Goal: Information Seeking & Learning: Learn about a topic

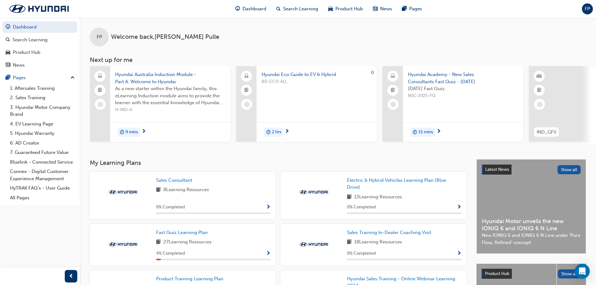
click at [144, 133] on span "next-icon" at bounding box center [143, 132] width 5 height 6
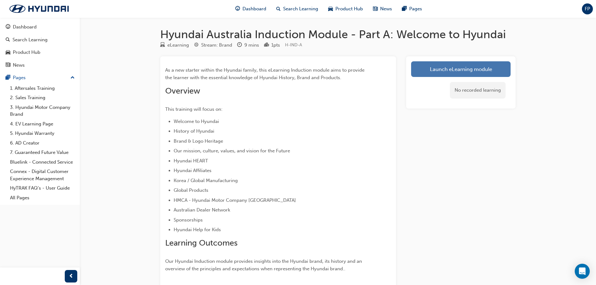
click at [453, 66] on link "Launch eLearning module" at bounding box center [460, 69] width 99 height 16
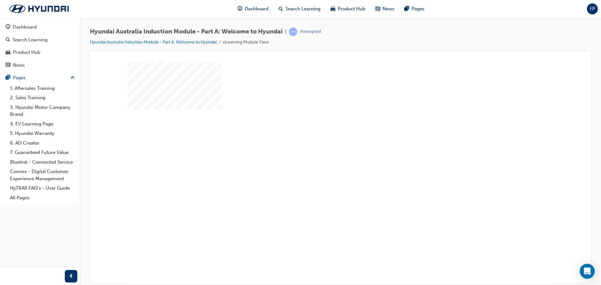
click at [322, 155] on div "play" at bounding box center [322, 155] width 0 height 0
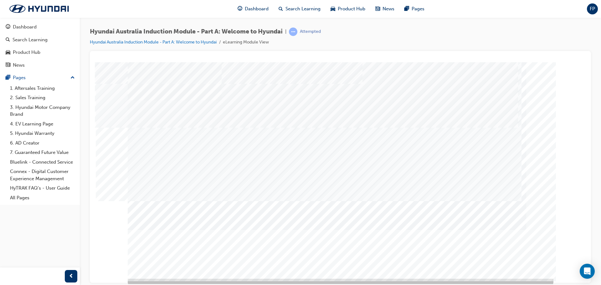
scroll to position [13, 0]
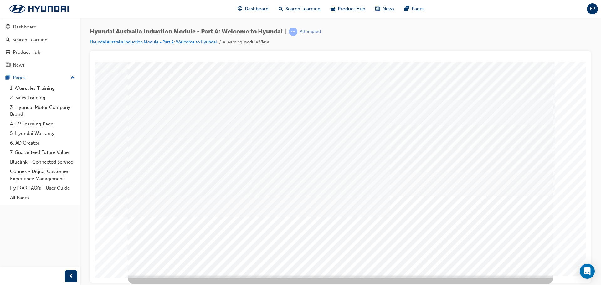
scroll to position [0, 0]
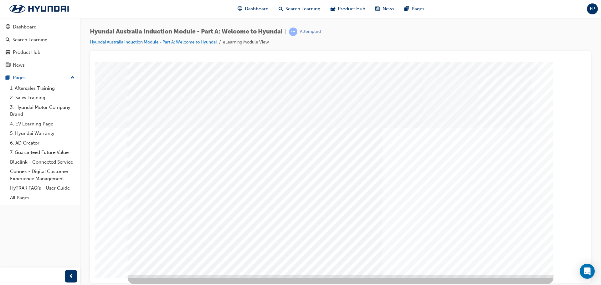
scroll to position [13, 0]
drag, startPoint x: 479, startPoint y: 187, endPoint x: 349, endPoint y: 191, distance: 129.9
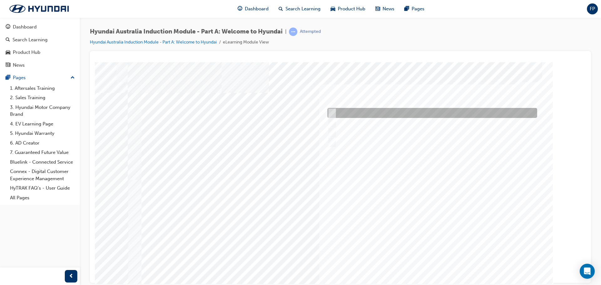
click at [333, 110] on input "1935" at bounding box center [330, 112] width 7 height 7
radio input "true"
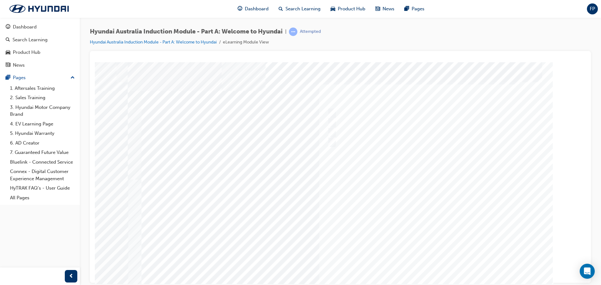
click at [332, 112] on div at bounding box center [340, 174] width 425 height 225
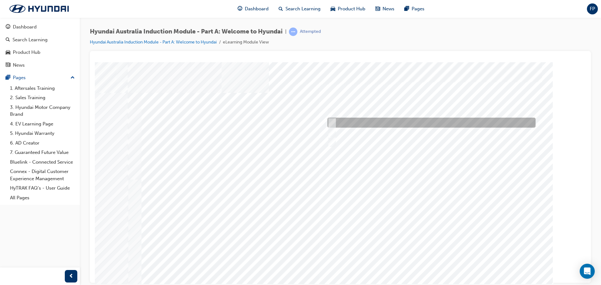
click at [342, 122] on div at bounding box center [430, 123] width 208 height 10
radio input "true"
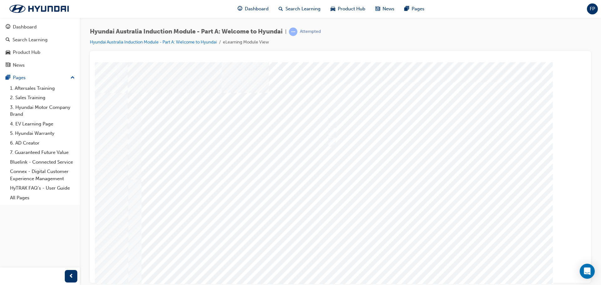
click at [437, 263] on div at bounding box center [340, 174] width 425 height 225
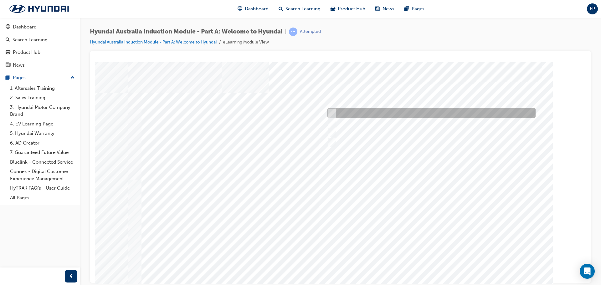
click at [333, 113] on input "A company representative" at bounding box center [330, 112] width 7 height 7
checkbox input "true"
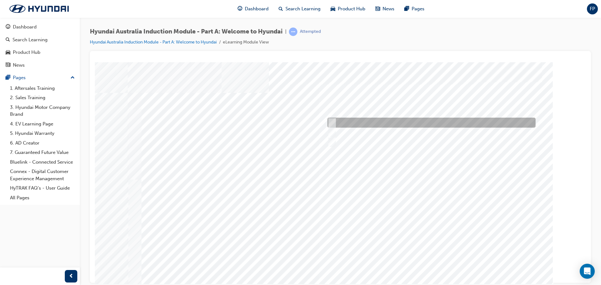
click at [333, 119] on input "A satisfied customer" at bounding box center [330, 122] width 7 height 7
checkbox input "true"
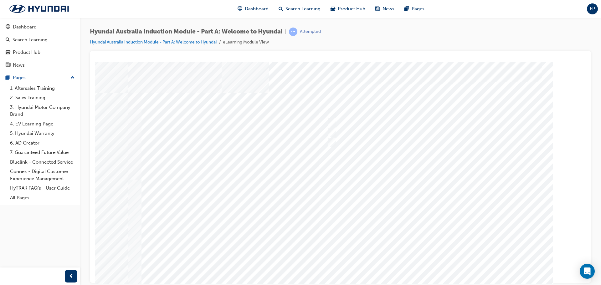
click at [425, 265] on div at bounding box center [340, 174] width 425 height 225
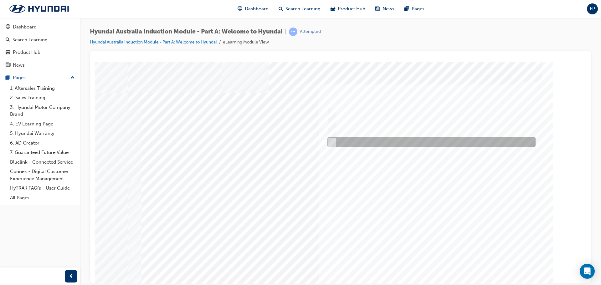
click at [335, 138] on div at bounding box center [430, 142] width 208 height 10
checkbox input "true"
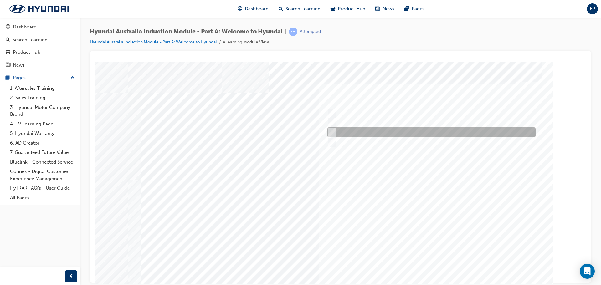
click at [333, 132] on input "Carlton Football Club" at bounding box center [330, 132] width 7 height 7
checkbox input "true"
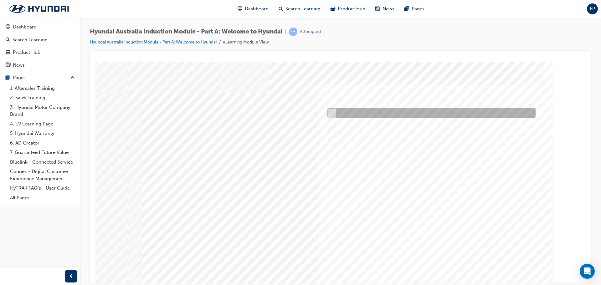
click at [332, 111] on input "Brisbane Lions Football Club" at bounding box center [330, 112] width 7 height 7
checkbox input "true"
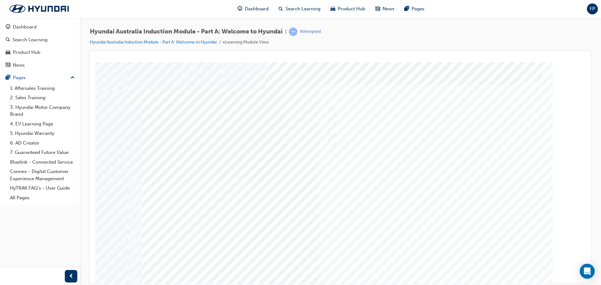
click at [441, 265] on div at bounding box center [340, 174] width 425 height 225
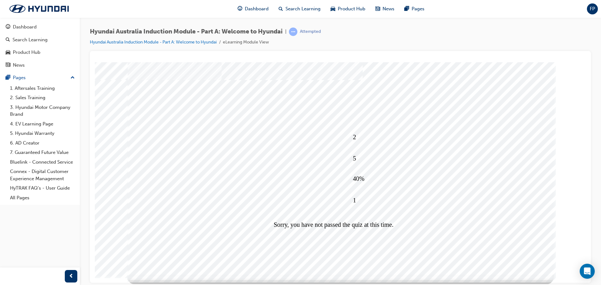
drag, startPoint x: 349, startPoint y: 257, endPoint x: 345, endPoint y: 255, distance: 3.6
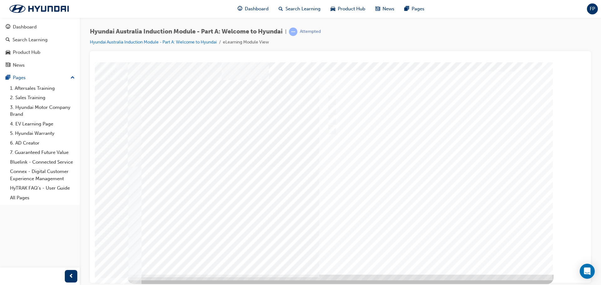
scroll to position [0, 0]
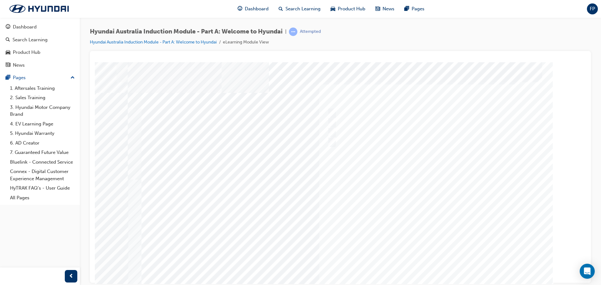
click at [436, 260] on div at bounding box center [340, 174] width 425 height 225
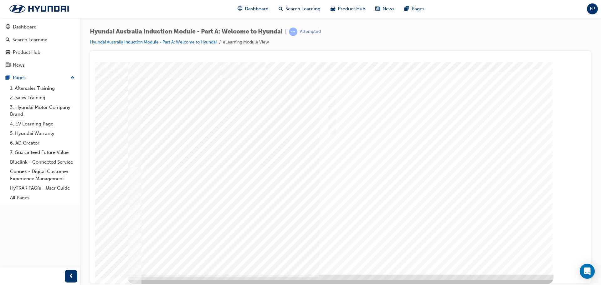
click at [446, 252] on div at bounding box center [340, 161] width 425 height 225
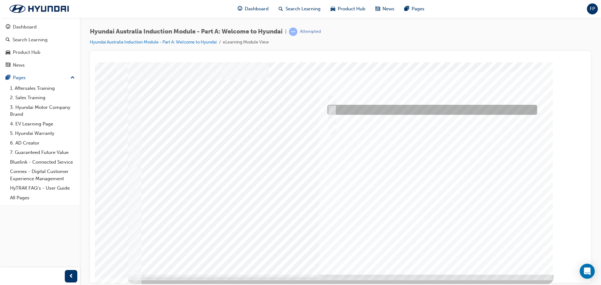
click at [333, 109] on input "1947" at bounding box center [330, 109] width 7 height 7
radio input "true"
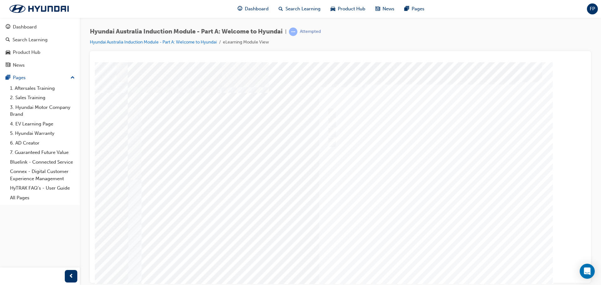
click at [435, 267] on div at bounding box center [340, 174] width 425 height 225
drag, startPoint x: 356, startPoint y: 156, endPoint x: 416, endPoint y: 182, distance: 65.6
click at [416, 182] on div "Quiz_Q_2" at bounding box center [340, 174] width 425 height 225
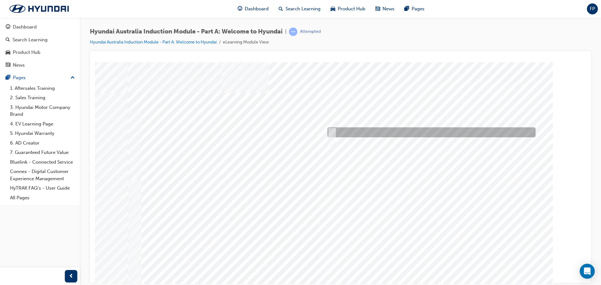
click at [329, 130] on input "Asan Plant, South Korea" at bounding box center [330, 132] width 7 height 7
radio input "true"
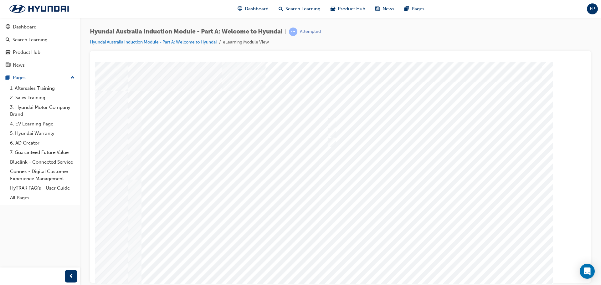
click at [432, 267] on div at bounding box center [340, 174] width 425 height 225
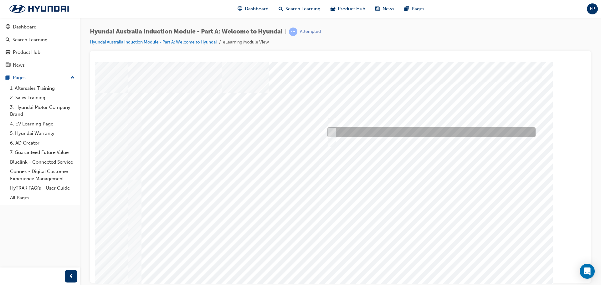
click at [332, 132] on input "Learning from past challenges" at bounding box center [330, 132] width 7 height 7
checkbox input "true"
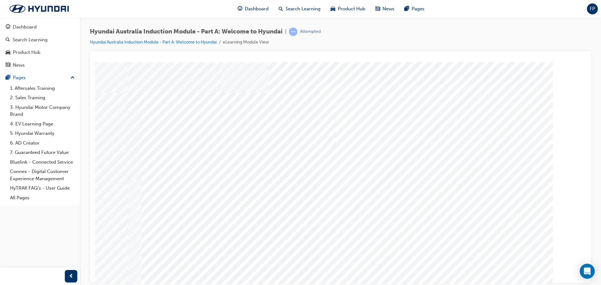
click at [428, 261] on div at bounding box center [337, 174] width 425 height 225
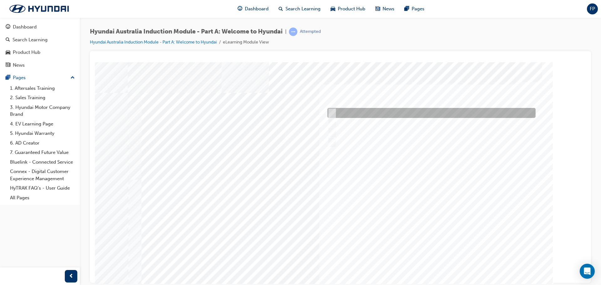
click at [327, 113] on input "Brisbane Lions Football Club" at bounding box center [330, 112] width 7 height 7
checkbox input "true"
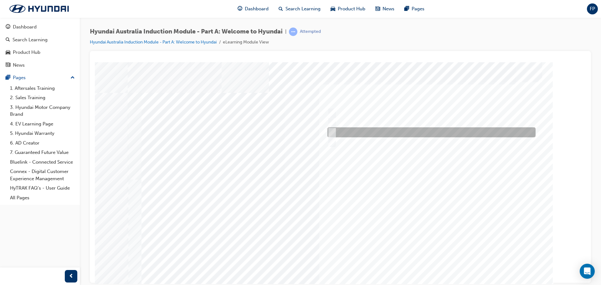
click at [332, 132] on input "Carlton Football Club" at bounding box center [330, 132] width 7 height 7
checkbox input "true"
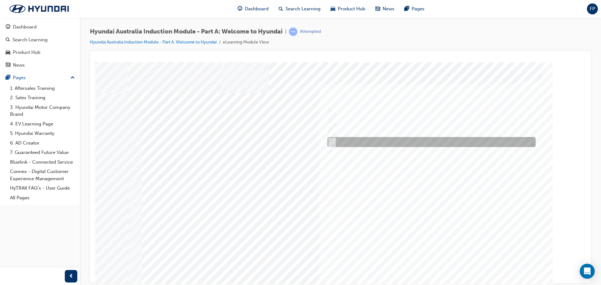
click at [331, 138] on div at bounding box center [430, 142] width 208 height 10
checkbox input "true"
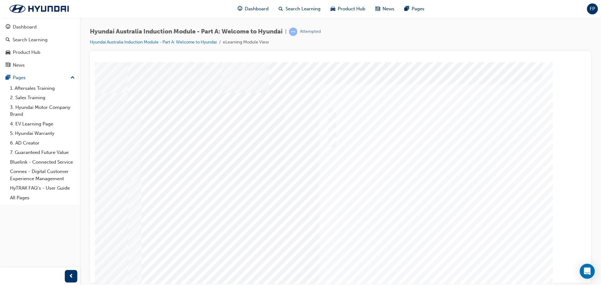
click at [435, 264] on div at bounding box center [340, 174] width 425 height 225
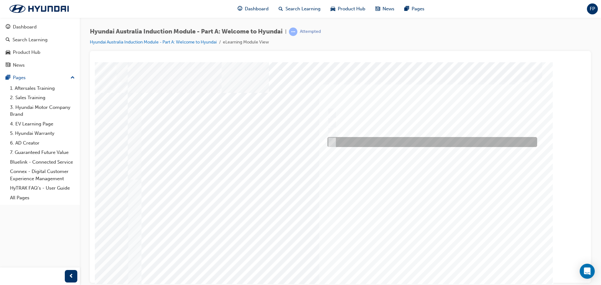
click at [334, 141] on div at bounding box center [431, 142] width 210 height 10
radio input "true"
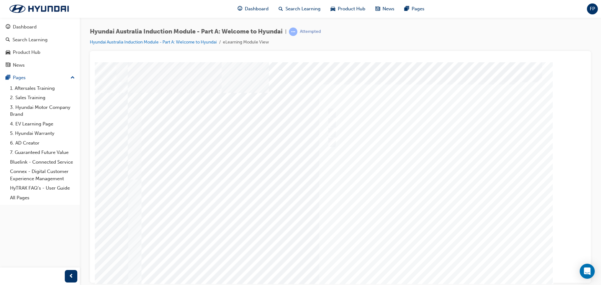
click at [427, 261] on div at bounding box center [340, 174] width 425 height 225
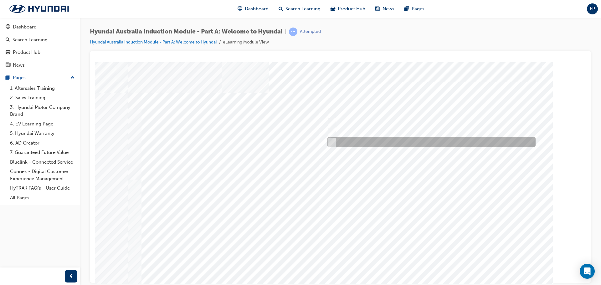
click at [333, 142] on input "Czech Plant" at bounding box center [330, 142] width 7 height 7
radio input "true"
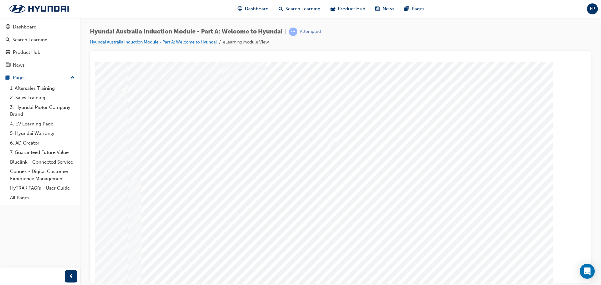
click at [429, 267] on div at bounding box center [340, 174] width 425 height 225
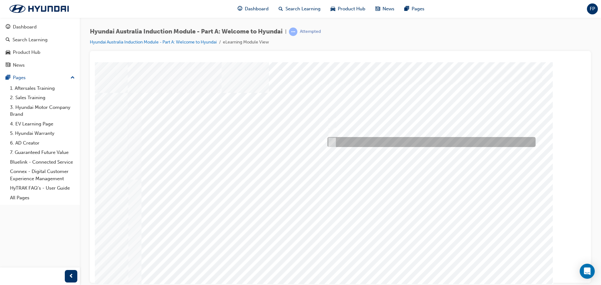
click at [334, 140] on div at bounding box center [430, 142] width 208 height 10
checkbox input "true"
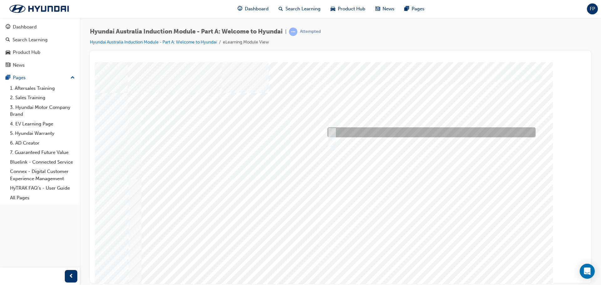
click at [335, 132] on div at bounding box center [430, 132] width 208 height 10
click at [335, 130] on div at bounding box center [430, 132] width 208 height 10
checkbox input "false"
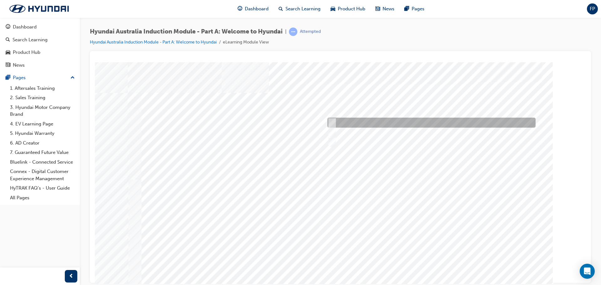
click at [334, 125] on div at bounding box center [430, 123] width 208 height 10
checkbox input "true"
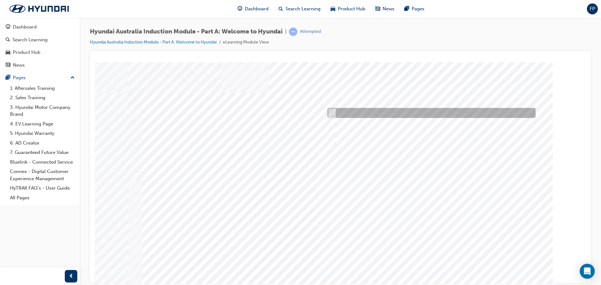
click at [332, 116] on input "A company representative" at bounding box center [330, 112] width 7 height 7
checkbox input "true"
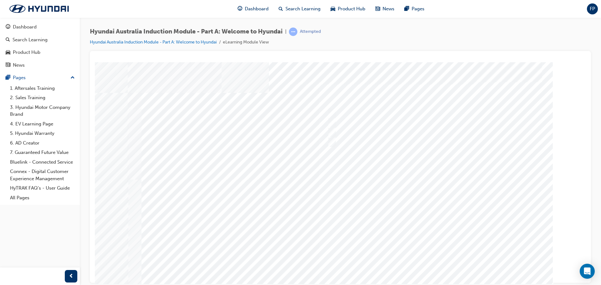
click at [438, 266] on div at bounding box center [340, 174] width 425 height 225
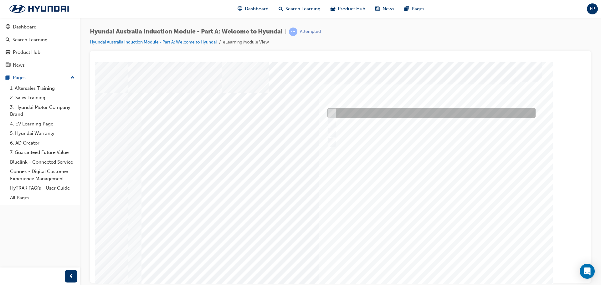
click at [329, 112] on input "Brisbane Lions Football Club" at bounding box center [330, 112] width 7 height 7
checkbox input "true"
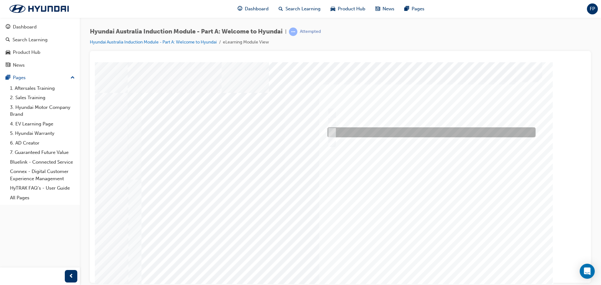
click at [335, 132] on div at bounding box center [430, 132] width 208 height 10
checkbox input "true"
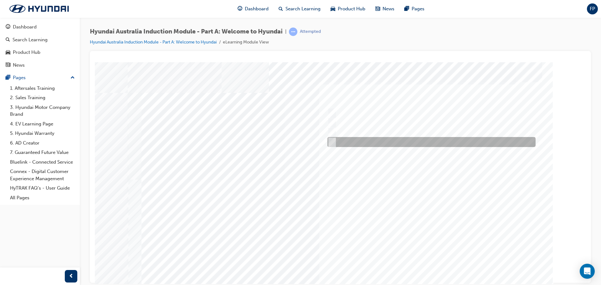
click at [334, 142] on div at bounding box center [430, 142] width 208 height 10
checkbox input "true"
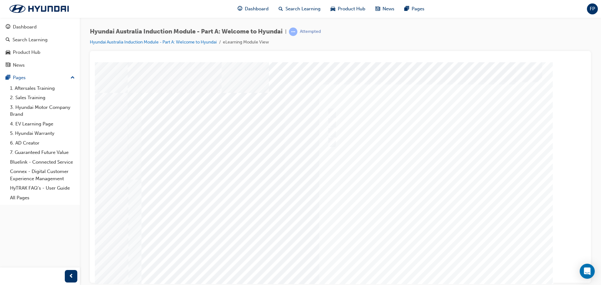
click at [435, 264] on div at bounding box center [340, 174] width 425 height 225
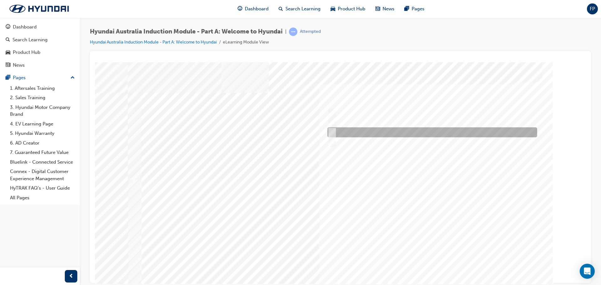
click at [332, 134] on input "1967" at bounding box center [330, 132] width 7 height 7
radio input "true"
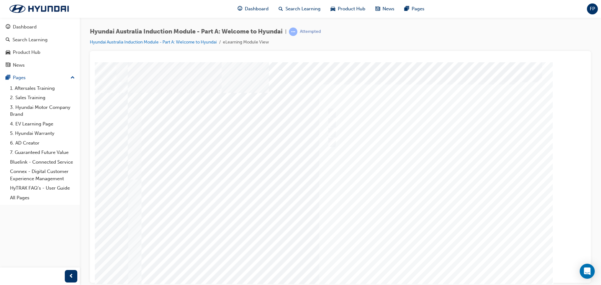
click at [435, 266] on div at bounding box center [340, 174] width 425 height 225
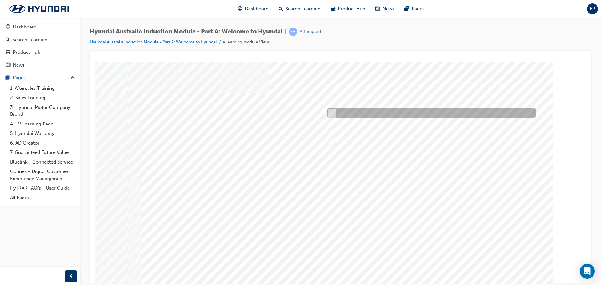
click at [364, 114] on div at bounding box center [430, 113] width 208 height 10
radio input "true"
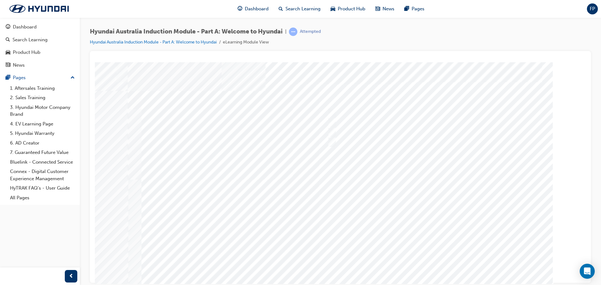
click at [440, 268] on div at bounding box center [340, 174] width 425 height 225
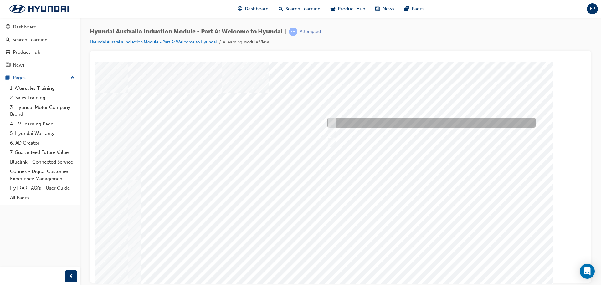
click at [331, 119] on input "A satisfied customer" at bounding box center [330, 122] width 7 height 7
checkbox input "true"
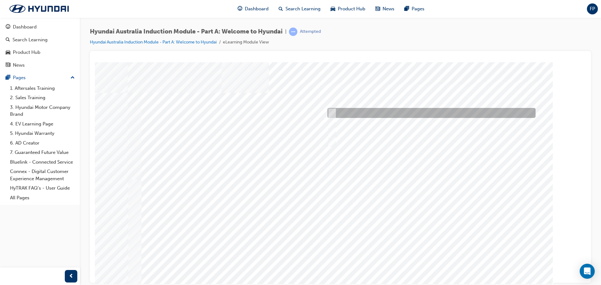
click at [332, 113] on input "A company representative" at bounding box center [330, 112] width 7 height 7
checkbox input "true"
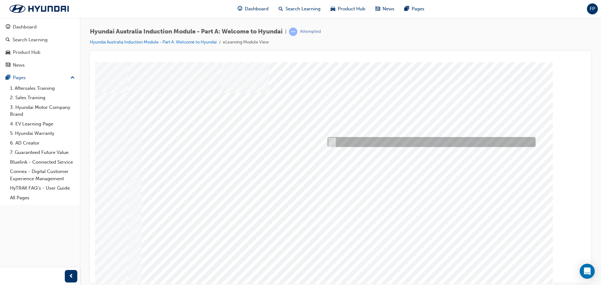
click at [333, 142] on input "Global expansion" at bounding box center [330, 142] width 7 height 7
checkbox input "true"
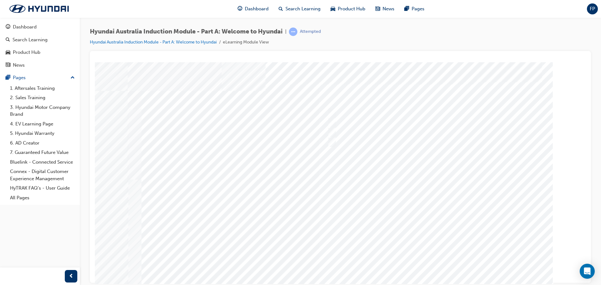
click at [435, 264] on div at bounding box center [340, 174] width 425 height 225
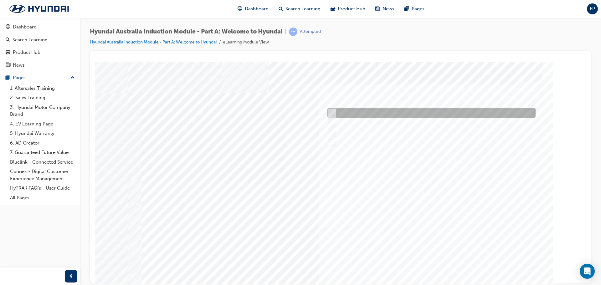
click at [335, 111] on div at bounding box center [430, 113] width 208 height 10
checkbox input "true"
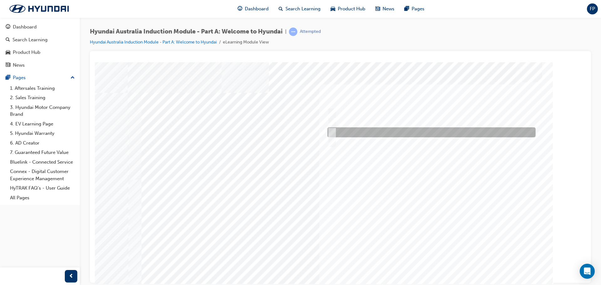
click at [335, 135] on div at bounding box center [430, 132] width 208 height 10
checkbox input "true"
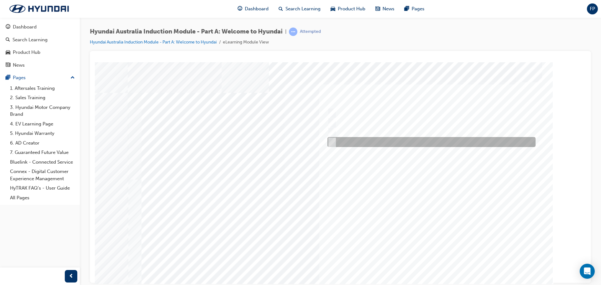
click at [333, 143] on input "Surfing Australia" at bounding box center [330, 142] width 7 height 7
checkbox input "true"
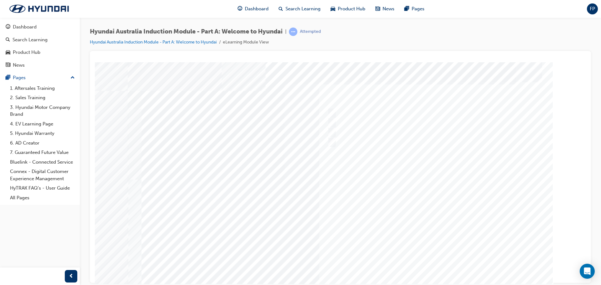
click at [429, 268] on div at bounding box center [340, 174] width 425 height 225
